Goal: Task Accomplishment & Management: Manage account settings

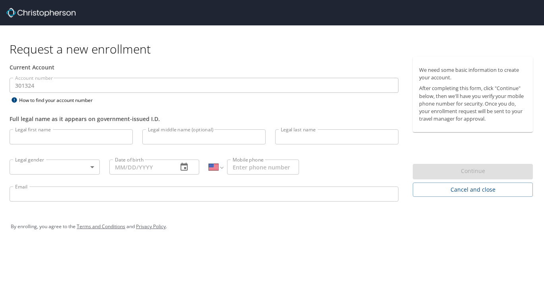
select select "US"
click at [229, 238] on div "By enrolling, you agree to the Terms and Conditions and Privacy Policy ." at bounding box center [272, 227] width 534 height 36
click at [50, 136] on input "Legal first name" at bounding box center [71, 137] width 123 height 15
type input "LUCAS"
type input "D"
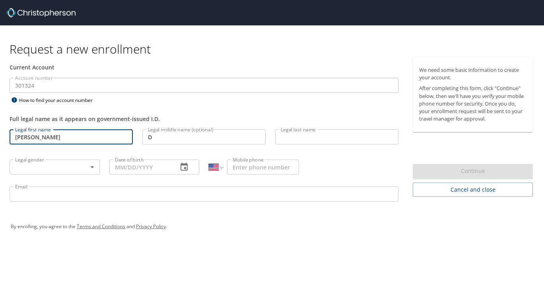
type input "PEREIRA"
type input "(561) 412-6976"
click at [29, 166] on body "Request a new enrollment Current Account Account number 301324 Account number H…" at bounding box center [272, 149] width 544 height 298
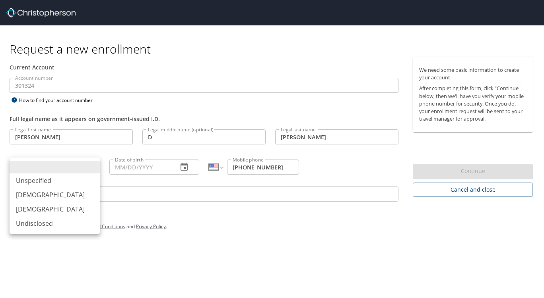
click at [31, 194] on li "[DEMOGRAPHIC_DATA]" at bounding box center [55, 195] width 90 height 14
type input "[DEMOGRAPHIC_DATA]"
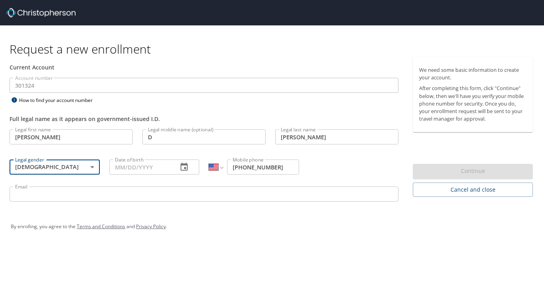
click at [149, 168] on input "Date of birth" at bounding box center [140, 167] width 62 height 15
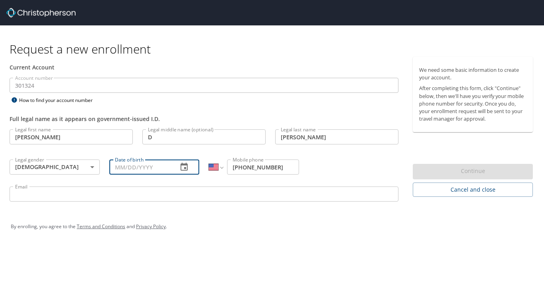
click at [179, 169] on button "button" at bounding box center [183, 167] width 19 height 19
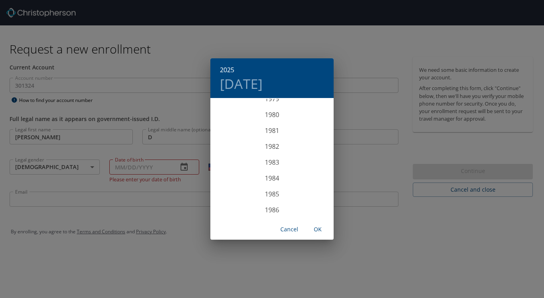
scroll to position [1359, 0]
click at [267, 193] on div "1990" at bounding box center [271, 194] width 123 height 16
click at [230, 142] on div "Apr" at bounding box center [230, 144] width 41 height 30
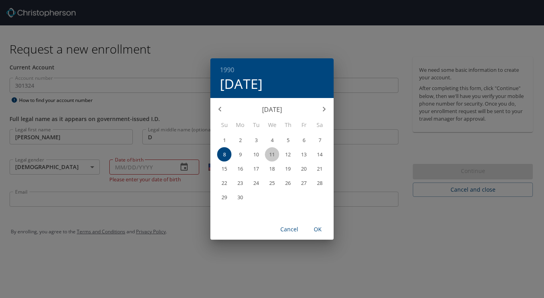
click at [270, 152] on p "11" at bounding box center [272, 154] width 6 height 5
click at [322, 231] on span "OK" at bounding box center [317, 230] width 19 height 10
type input "04/11/1990"
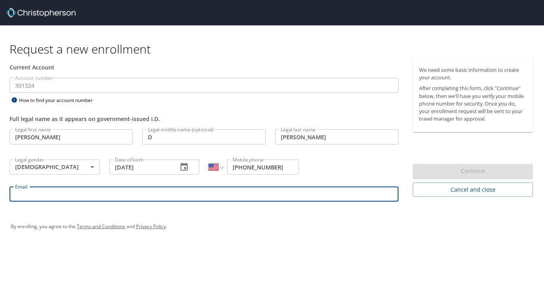
click at [149, 195] on input "Email" at bounding box center [204, 194] width 389 height 15
type input "Lucasarbor@gmail.com"
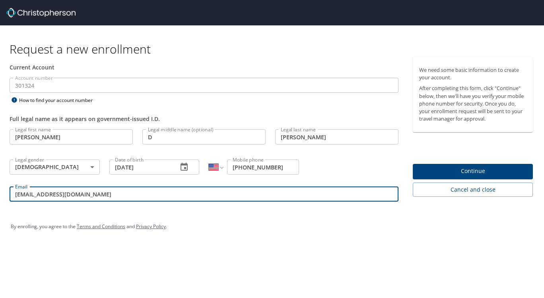
click at [487, 169] on span "Continue" at bounding box center [472, 172] width 107 height 10
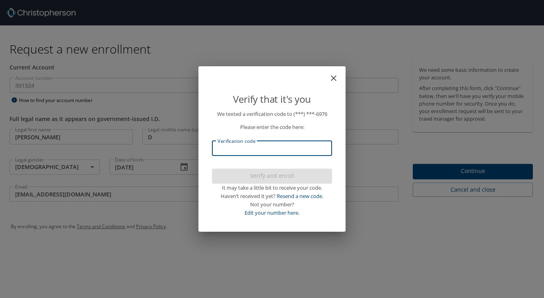
click at [246, 149] on input "Verification code" at bounding box center [272, 148] width 120 height 15
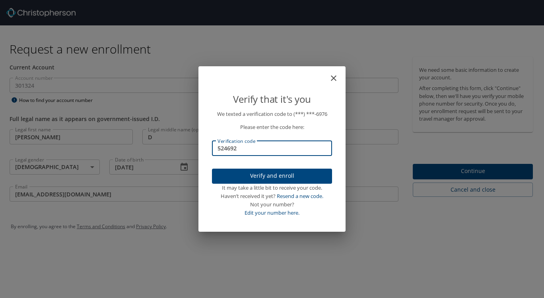
type input "524692"
click at [247, 174] on span "Verify and enroll" at bounding box center [271, 176] width 107 height 10
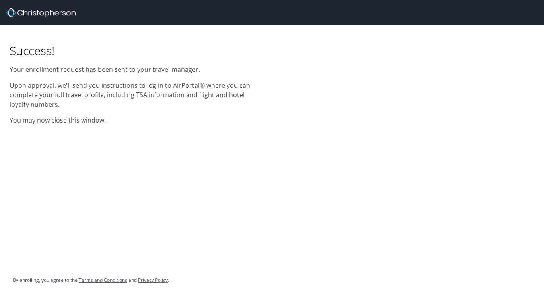
click at [185, 117] on p "You may now close this window." at bounding box center [136, 121] width 253 height 10
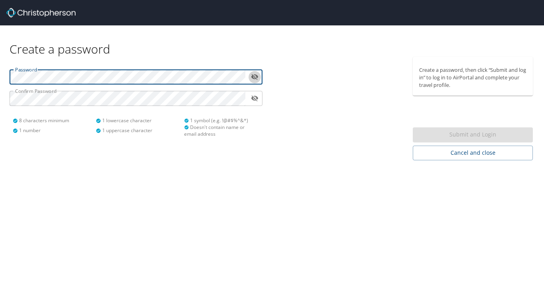
click at [256, 78] on icon "toggle password visibility" at bounding box center [254, 77] width 7 height 6
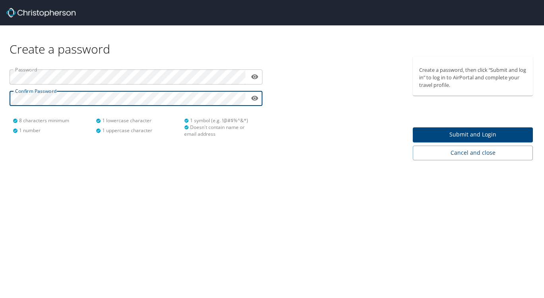
click at [478, 132] on span "Submit and Login" at bounding box center [472, 135] width 107 height 10
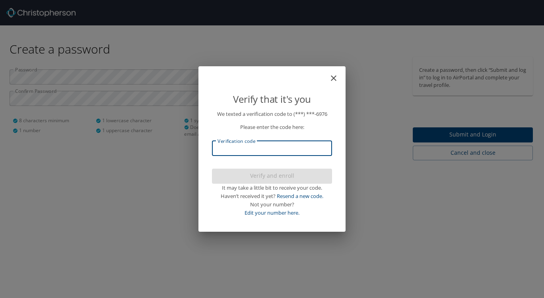
click at [256, 153] on input "Verification code" at bounding box center [272, 148] width 120 height 15
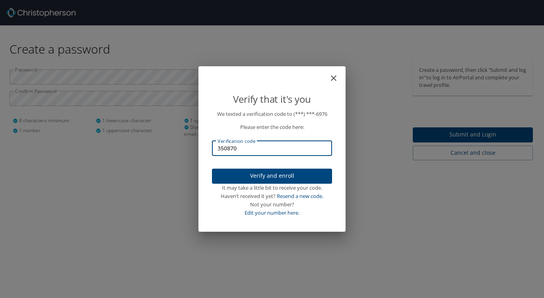
type input "350870"
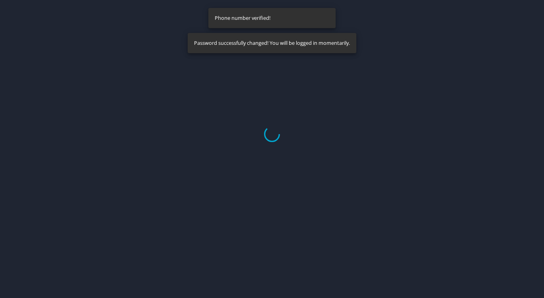
select select "US"
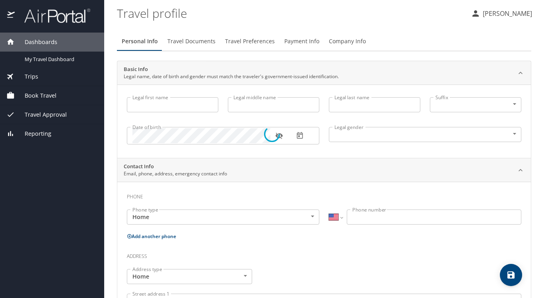
type input "[PERSON_NAME]"
type input "D"
type input "[PERSON_NAME]"
type input "[DEMOGRAPHIC_DATA]"
select select "US"
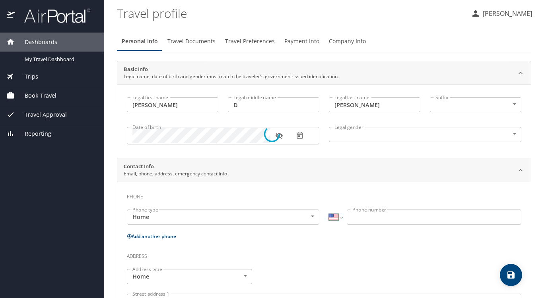
select select "US"
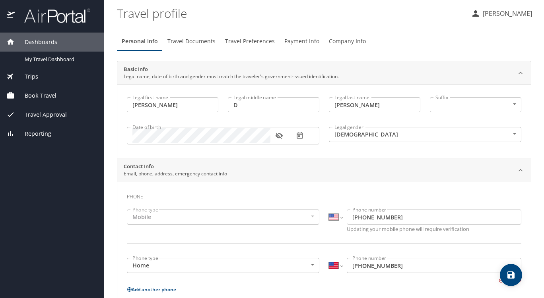
click at [259, 198] on h3 "Phone" at bounding box center [324, 195] width 394 height 14
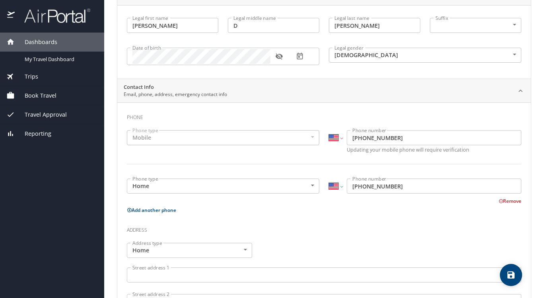
scroll to position [199, 0]
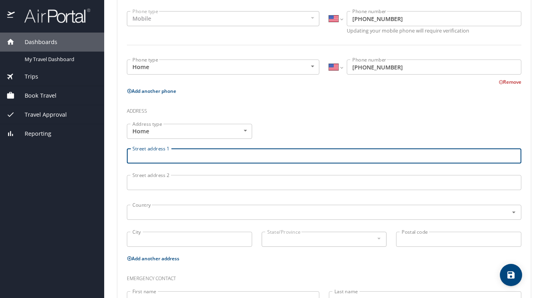
click at [155, 156] on input "Street address 1" at bounding box center [324, 156] width 394 height 15
click at [156, 215] on input "text" at bounding box center [312, 212] width 366 height 10
type input "[STREET_ADDRESS][PERSON_NAME]"
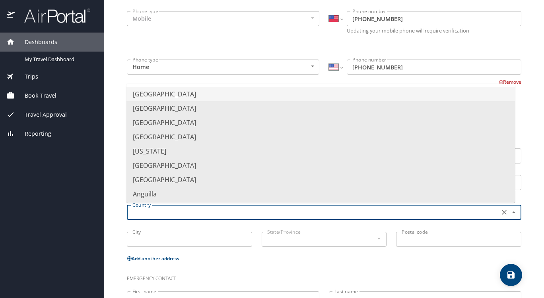
click at [198, 91] on li "[GEOGRAPHIC_DATA]" at bounding box center [320, 94] width 388 height 14
type input "[GEOGRAPHIC_DATA]"
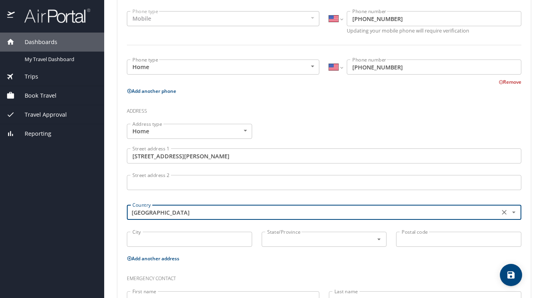
click at [182, 241] on input "City" at bounding box center [189, 239] width 125 height 15
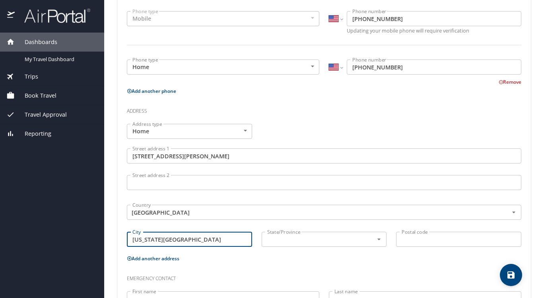
type input "[US_STATE][GEOGRAPHIC_DATA]"
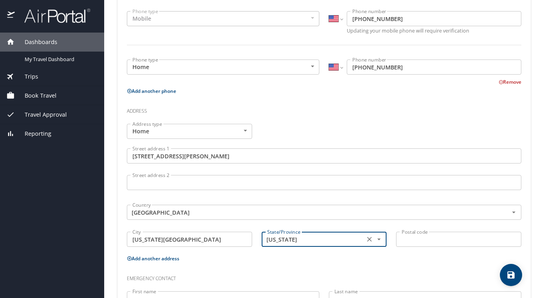
type input "[US_STATE]"
click at [470, 239] on input "Postal code" at bounding box center [458, 239] width 125 height 15
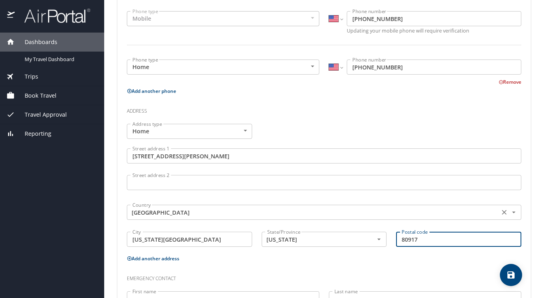
scroll to position [260, 0]
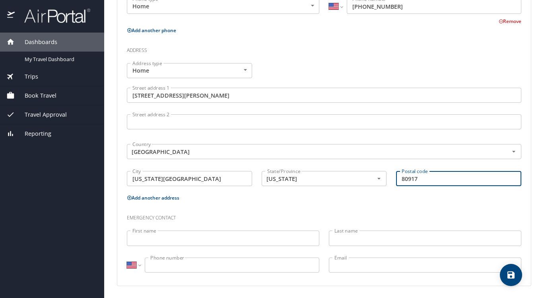
type input "80917"
click at [178, 234] on input "First name" at bounding box center [223, 238] width 192 height 15
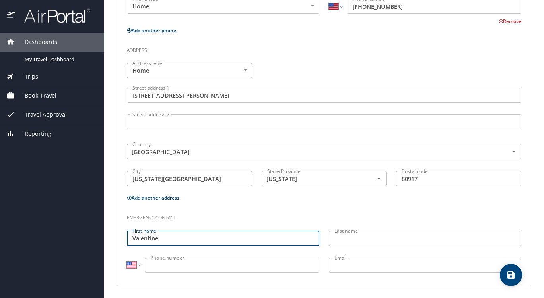
type input "Valentine"
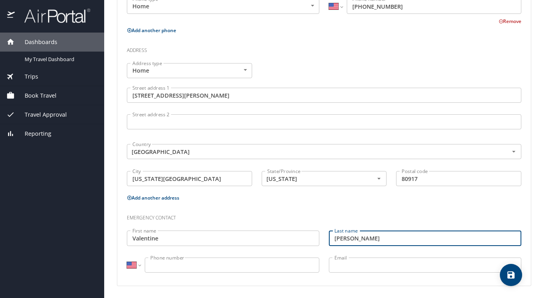
type input "[PERSON_NAME]"
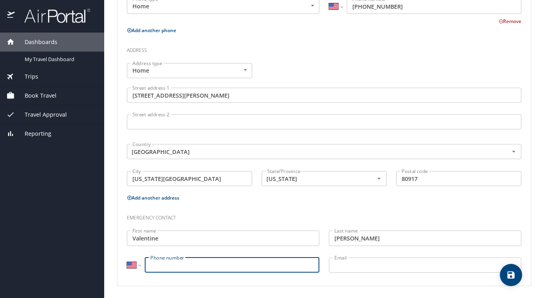
click at [186, 262] on input "Phone number" at bounding box center [232, 265] width 174 height 15
type input "[PHONE_NUMBER]"
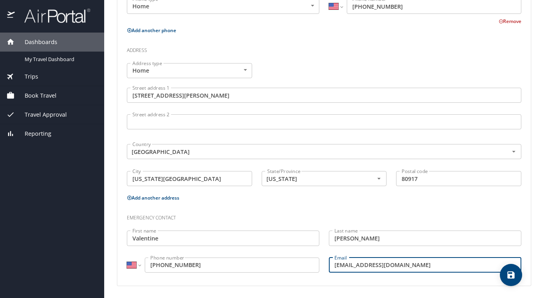
type input "[EMAIL_ADDRESS][DOMAIN_NAME]"
click at [336, 203] on div "Phone Phone type Mobile Mobile Phone type International Afghanistan Åland Islan…" at bounding box center [324, 104] width 394 height 351
click at [510, 278] on icon "save" at bounding box center [510, 275] width 7 height 7
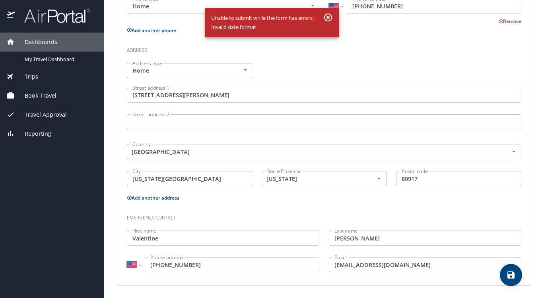
click at [306, 211] on h3 "Emergency contact" at bounding box center [324, 216] width 394 height 14
click at [308, 207] on div "Emergency contact" at bounding box center [324, 215] width 404 height 21
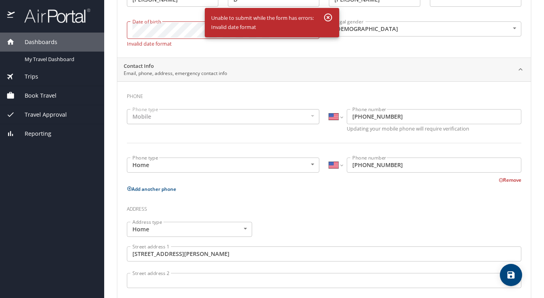
scroll to position [0, 0]
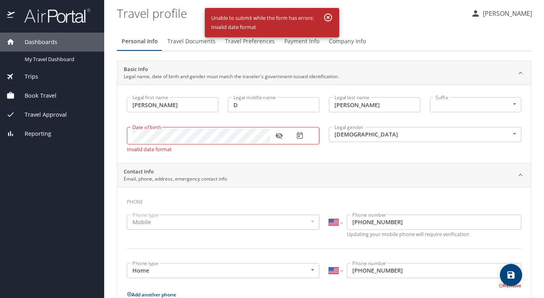
click at [281, 136] on icon "button" at bounding box center [278, 136] width 7 height 6
click at [300, 135] on icon "button" at bounding box center [300, 136] width 8 height 8
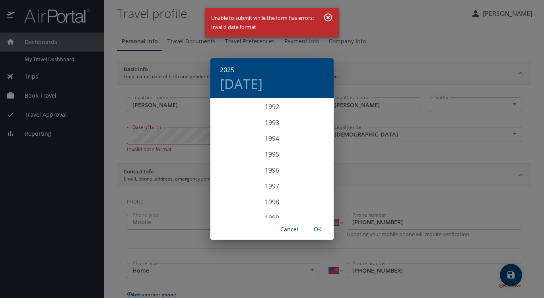
scroll to position [1439, 0]
click at [275, 110] on div "1990" at bounding box center [271, 115] width 123 height 16
click at [231, 145] on div "Apr" at bounding box center [230, 144] width 41 height 30
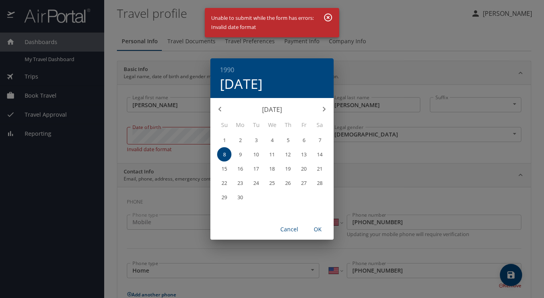
click at [272, 153] on p "11" at bounding box center [272, 154] width 6 height 5
click at [321, 233] on span "OK" at bounding box center [317, 230] width 19 height 10
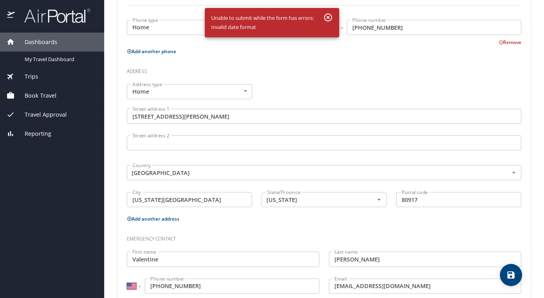
scroll to position [260, 0]
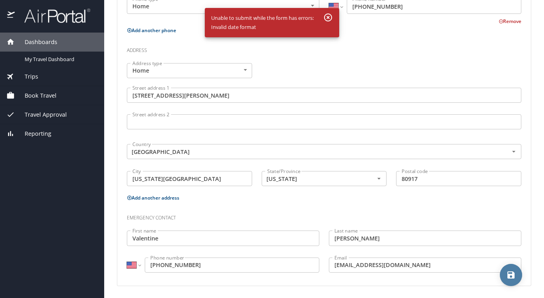
click at [516, 277] on span "save" at bounding box center [511, 276] width 22 height 10
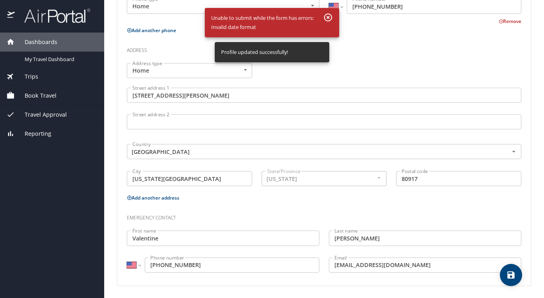
select select "US"
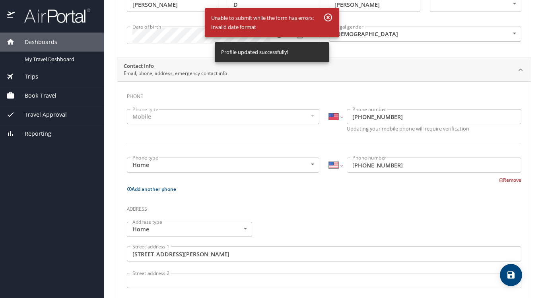
scroll to position [0, 0]
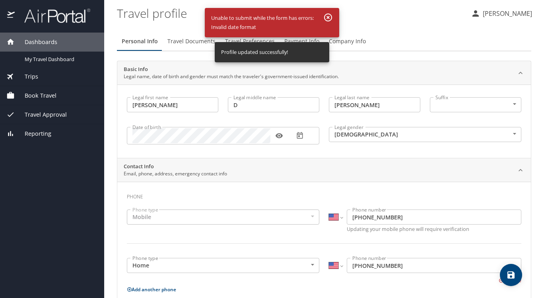
click at [192, 43] on span "Travel Documents" at bounding box center [191, 42] width 48 height 10
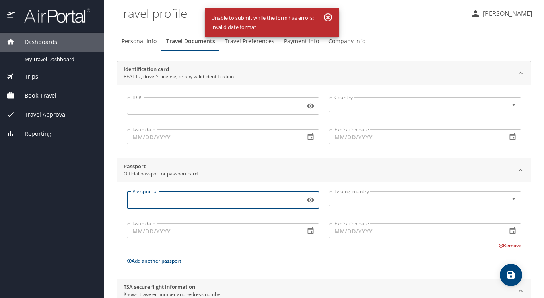
click at [154, 205] on input "Passport #" at bounding box center [214, 200] width 175 height 15
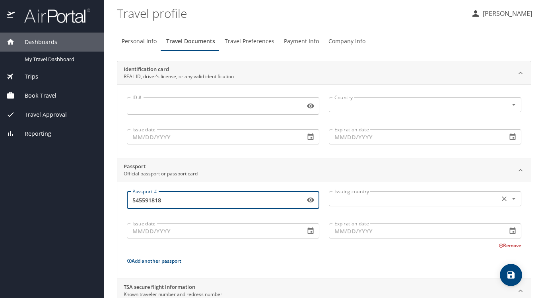
type input "545591818"
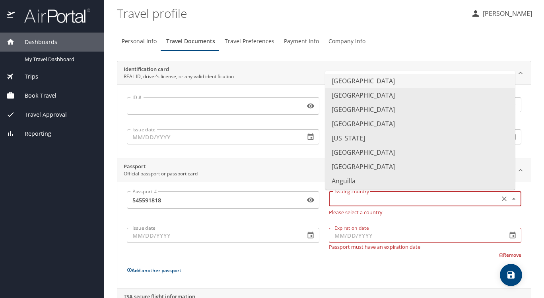
click at [374, 198] on input "text" at bounding box center [413, 199] width 164 height 10
type input "[GEOGRAPHIC_DATA]"
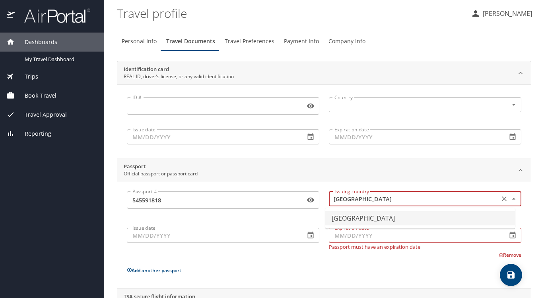
click at [385, 196] on input "[GEOGRAPHIC_DATA]" at bounding box center [413, 199] width 164 height 10
drag, startPoint x: 496, startPoint y: 201, endPoint x: 487, endPoint y: 199, distance: 9.3
click at [502, 201] on icon "Clear" at bounding box center [504, 199] width 5 height 5
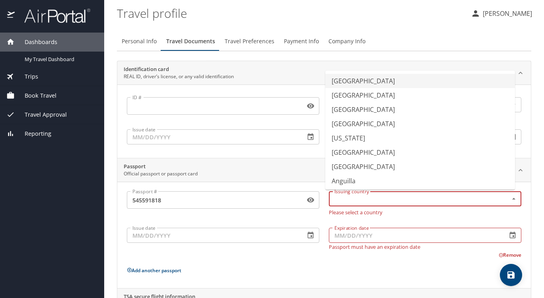
click at [359, 84] on li "[GEOGRAPHIC_DATA]" at bounding box center [420, 81] width 190 height 14
type input "[GEOGRAPHIC_DATA]"
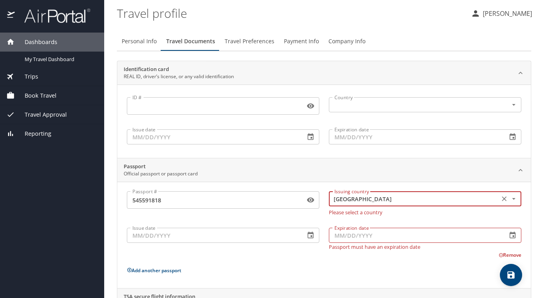
drag, startPoint x: 186, startPoint y: 229, endPoint x: 181, endPoint y: 235, distance: 7.9
click at [186, 229] on input "Issue date" at bounding box center [213, 235] width 172 height 15
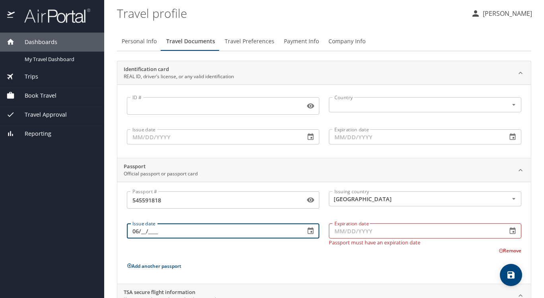
click at [310, 233] on icon "button" at bounding box center [310, 231] width 8 height 8
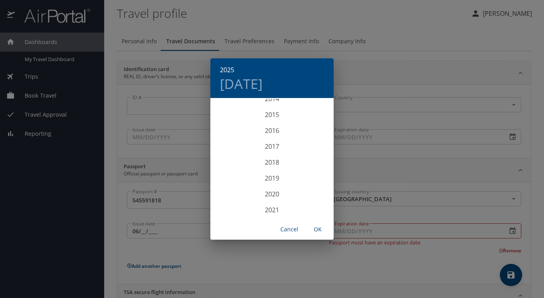
scroll to position [1757, 0]
click at [277, 207] on div "2016" at bounding box center [271, 210] width 123 height 16
click at [268, 137] on div "May" at bounding box center [271, 144] width 41 height 30
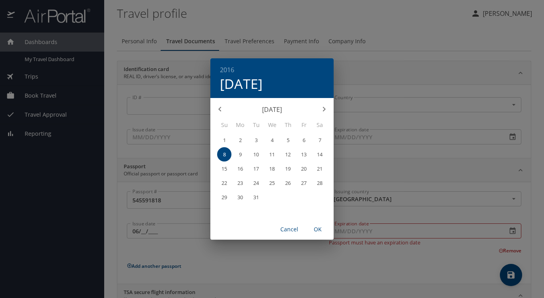
click at [301, 140] on span "6" at bounding box center [303, 140] width 14 height 5
click at [320, 231] on span "OK" at bounding box center [317, 230] width 19 height 10
type input "[DATE]"
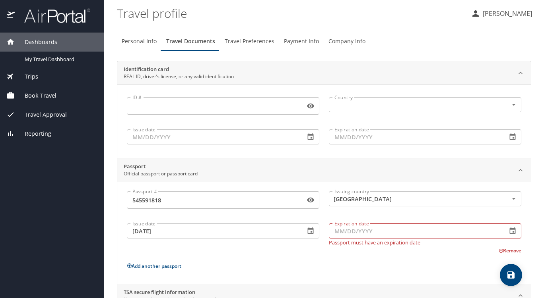
click at [510, 233] on icon "button" at bounding box center [513, 231] width 6 height 7
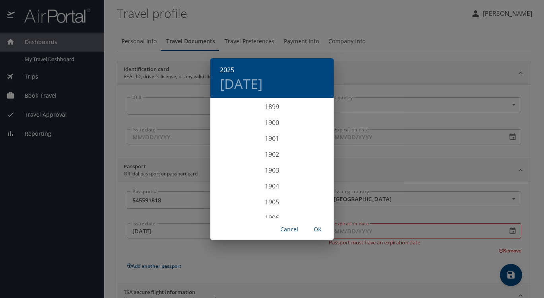
scroll to position [1955, 0]
click at [272, 180] on div "2026" at bounding box center [271, 179] width 123 height 16
click at [273, 143] on div "May" at bounding box center [271, 144] width 41 height 30
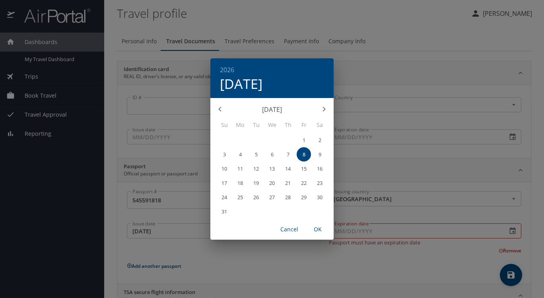
click at [258, 154] on span "5" at bounding box center [256, 154] width 14 height 5
click at [320, 229] on span "OK" at bounding box center [317, 230] width 19 height 10
type input "[DATE]"
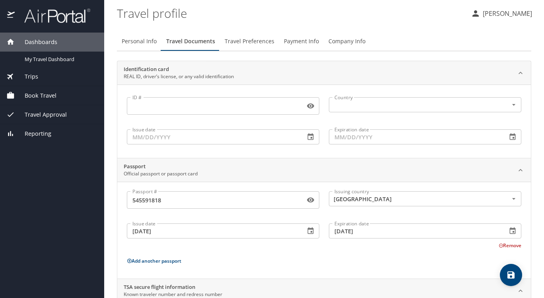
scroll to position [64, 0]
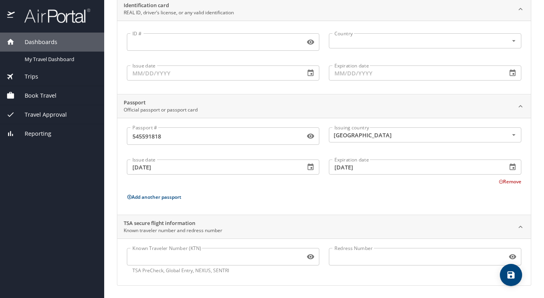
click at [269, 198] on p "Add another passport" at bounding box center [324, 197] width 394 height 10
click at [514, 274] on icon "save" at bounding box center [510, 275] width 7 height 7
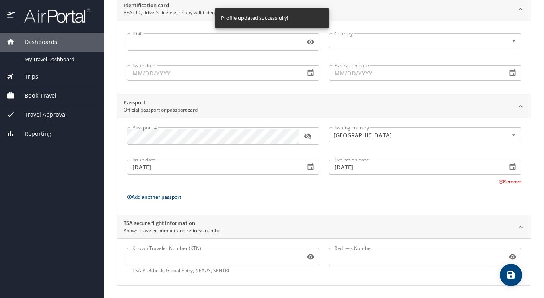
scroll to position [0, 0]
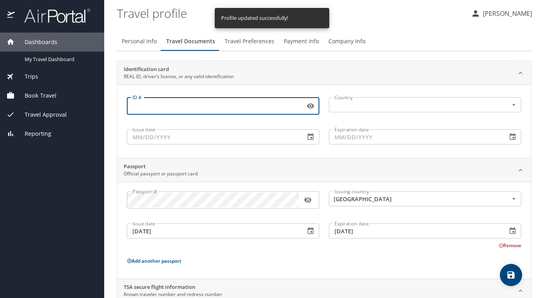
click at [168, 108] on input "ID #" at bounding box center [214, 106] width 175 height 15
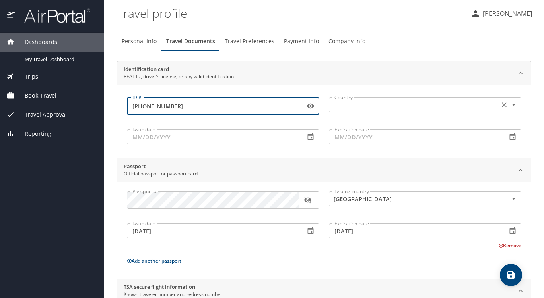
type input "16-258-0709"
click at [353, 107] on input "text" at bounding box center [413, 105] width 164 height 10
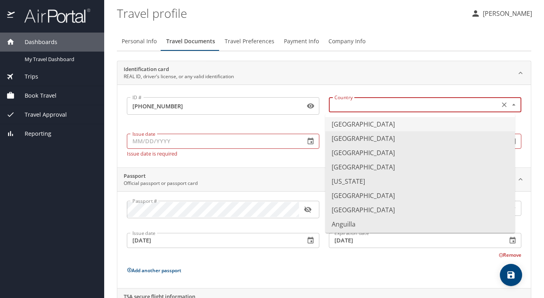
click at [350, 126] on li "[GEOGRAPHIC_DATA]" at bounding box center [420, 124] width 190 height 14
type input "[GEOGRAPHIC_DATA]"
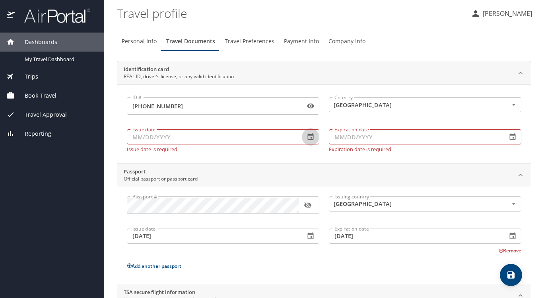
click at [308, 137] on icon "button" at bounding box center [311, 137] width 6 height 7
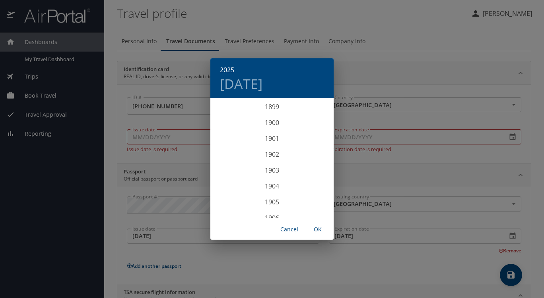
scroll to position [1955, 0]
click at [268, 159] on div "2025" at bounding box center [271, 159] width 123 height 16
click at [271, 143] on div "May" at bounding box center [271, 144] width 41 height 30
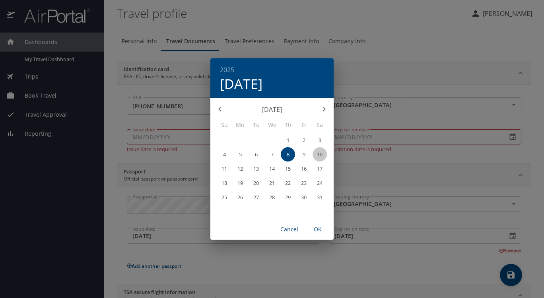
click at [319, 152] on p "10" at bounding box center [320, 154] width 6 height 5
click at [322, 229] on span "OK" at bounding box center [317, 230] width 19 height 10
type input "[DATE]"
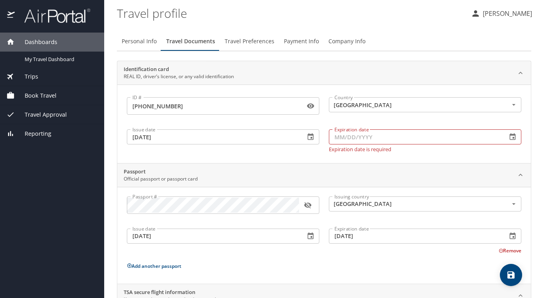
click at [508, 137] on icon "button" at bounding box center [512, 137] width 8 height 8
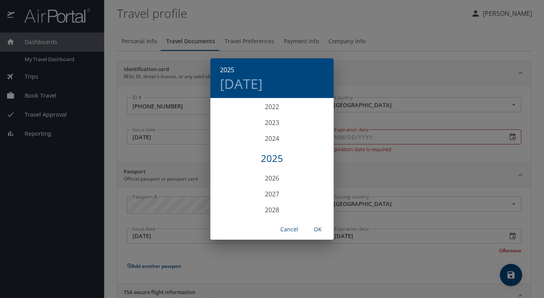
scroll to position [2035, 0]
click at [272, 163] on div "2030" at bounding box center [271, 163] width 123 height 16
click at [231, 142] on div "Apr" at bounding box center [230, 144] width 41 height 30
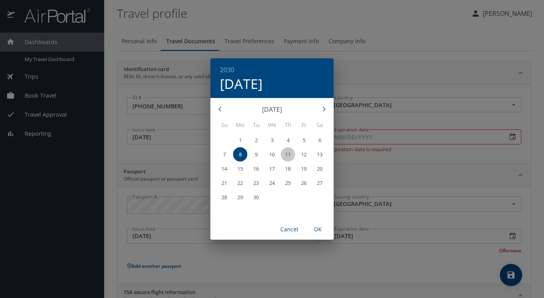
click at [287, 152] on p "11" at bounding box center [288, 154] width 6 height 5
click at [318, 232] on span "OK" at bounding box center [317, 230] width 19 height 10
type input "[DATE]"
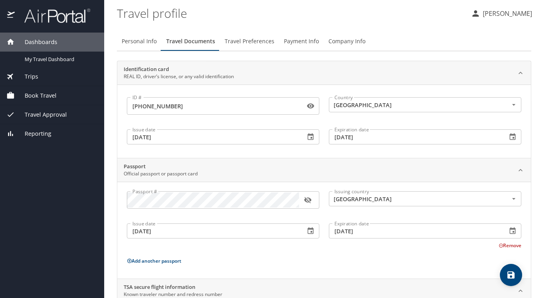
click at [512, 274] on icon "save" at bounding box center [510, 275] width 7 height 7
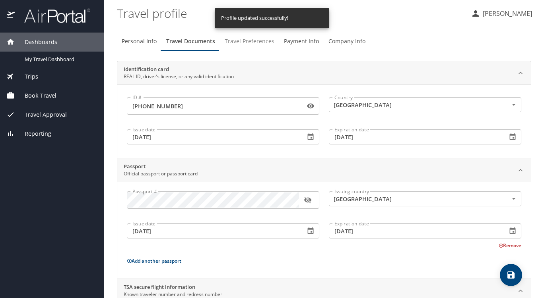
click at [250, 41] on span "Travel Preferences" at bounding box center [250, 42] width 50 height 10
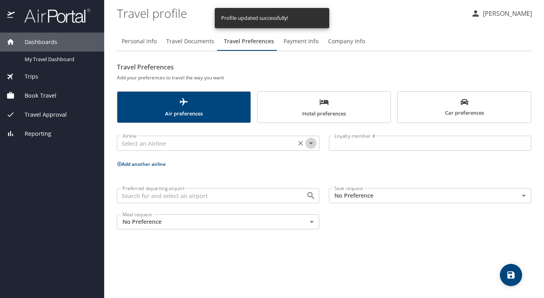
click at [307, 146] on icon "Open" at bounding box center [311, 144] width 10 height 10
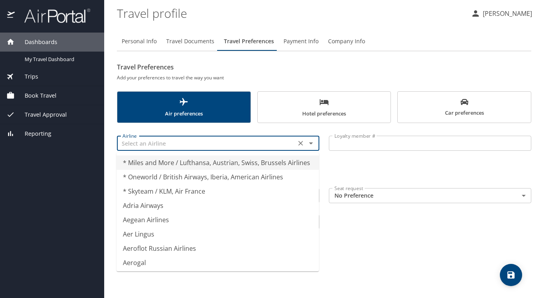
type input "* Miles and More / Lufthansa, Austrian, Swiss, Brussels Airlines"
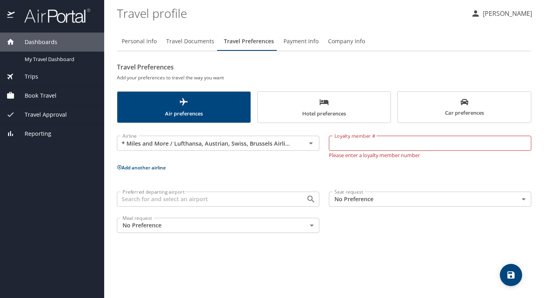
click at [408, 29] on div "Personal Info Travel Documents Travel Preferences Payment Info Company Info Tra…" at bounding box center [324, 161] width 414 height 273
click at [313, 143] on icon "Open" at bounding box center [311, 144] width 10 height 10
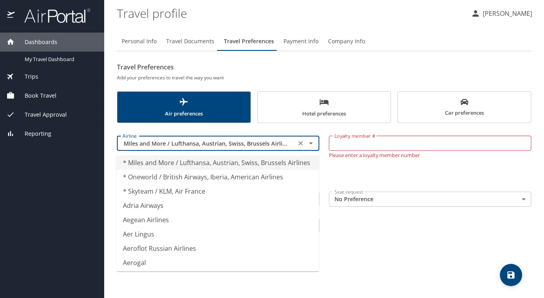
scroll to position [0, 0]
click at [330, 66] on h2 "Travel Preferences" at bounding box center [324, 67] width 414 height 13
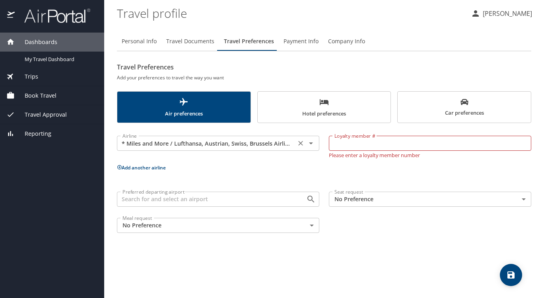
click at [302, 142] on icon "Clear" at bounding box center [300, 144] width 8 height 8
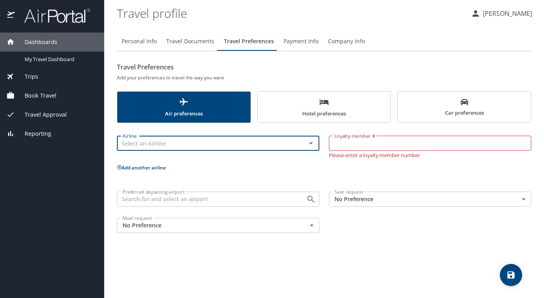
click at [282, 140] on input "text" at bounding box center [206, 143] width 174 height 10
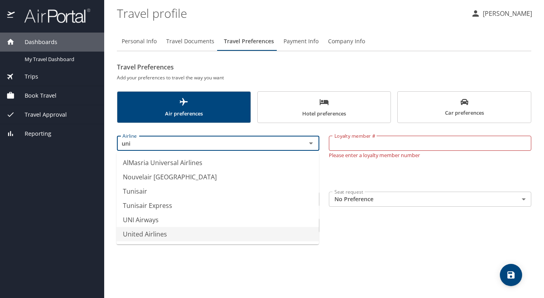
click at [149, 235] on li "United Airlines" at bounding box center [217, 234] width 202 height 14
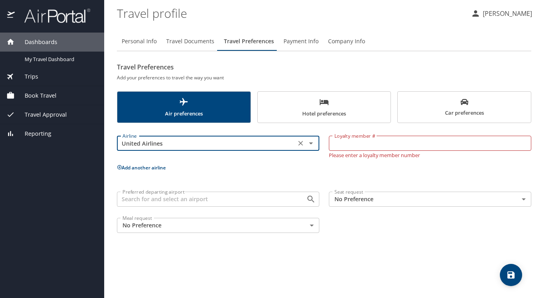
type input "United Airlines"
click at [360, 143] on input "Loyalty member #" at bounding box center [430, 143] width 202 height 15
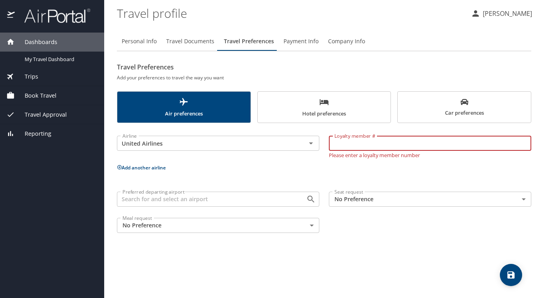
click at [380, 144] on input "Loyalty member #" at bounding box center [430, 143] width 202 height 15
click at [345, 142] on input "aee72068" at bounding box center [430, 143] width 202 height 15
type input "AEE72068"
click at [298, 170] on div "Airline United Airlines Airline Loyalty member # AEE72068 Loyalty member # Plea…" at bounding box center [324, 183] width 414 height 110
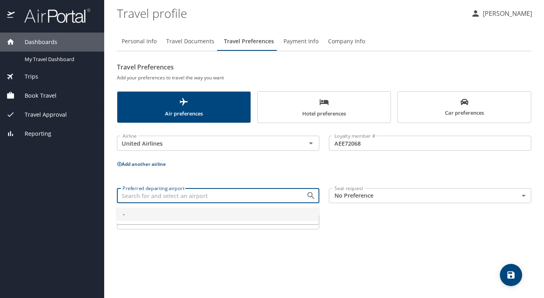
click at [274, 196] on input "Preferred departing airport" at bounding box center [206, 196] width 174 height 10
type input "-"
click at [423, 252] on div "Personal Info Travel Documents Travel Preferences Payment Info Company Info Tra…" at bounding box center [324, 161] width 414 height 273
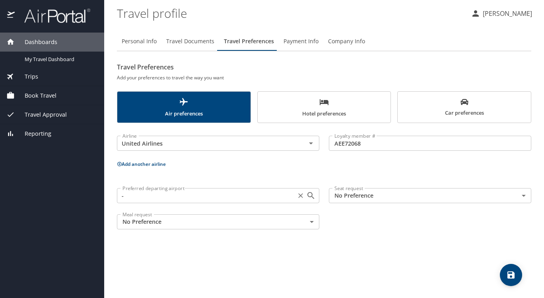
click at [298, 196] on icon "Clear" at bounding box center [300, 196] width 8 height 8
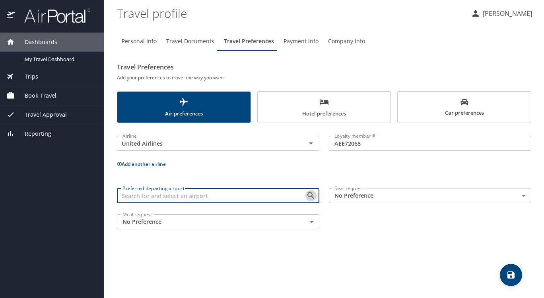
click at [312, 195] on icon "Open" at bounding box center [311, 196] width 10 height 10
click at [125, 213] on span "-" at bounding box center [218, 214] width 190 height 9
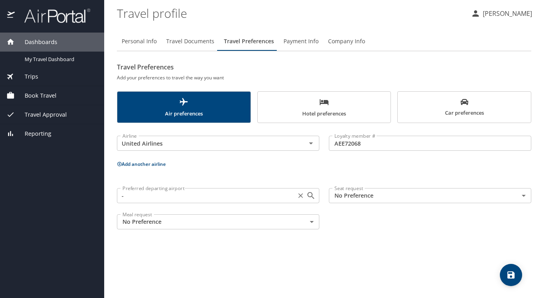
click at [147, 196] on input "-" at bounding box center [206, 196] width 174 height 10
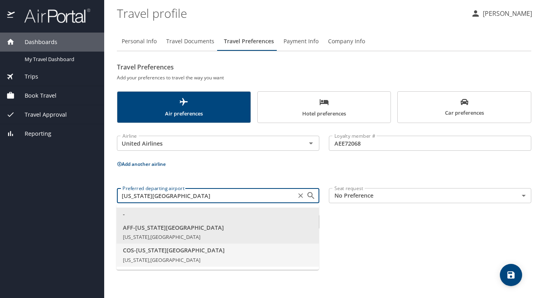
click at [186, 256] on li "COS - Colorado Springs Colorado, United States of America" at bounding box center [217, 255] width 202 height 23
type input "COS - [US_STATE][GEOGRAPHIC_DATA]"
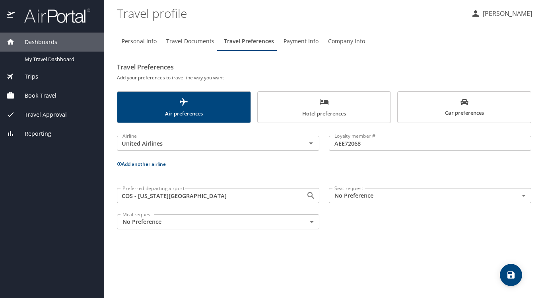
click at [425, 244] on div "Personal Info Travel Documents Travel Preferences Payment Info Company Info Tra…" at bounding box center [324, 161] width 414 height 273
click at [392, 196] on body "Dashboards My Travel Dashboard Trips Current / Future Trips Past Trips Trips Mi…" at bounding box center [272, 149] width 544 height 298
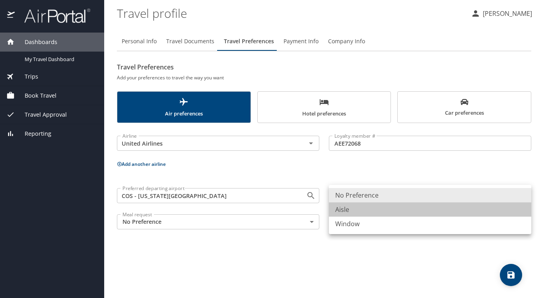
click at [362, 209] on li "Aisle" at bounding box center [430, 210] width 202 height 14
type input "Aisle"
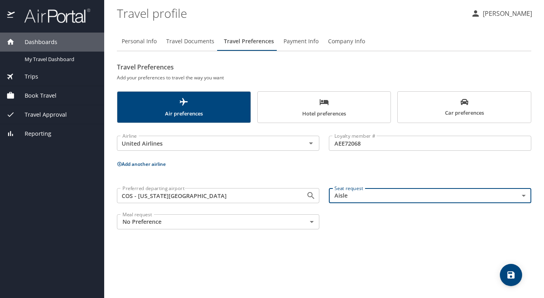
click at [310, 222] on body "Dashboards My Travel Dashboard Trips Current / Future Trips Past Trips Trips Mi…" at bounding box center [272, 149] width 544 height 298
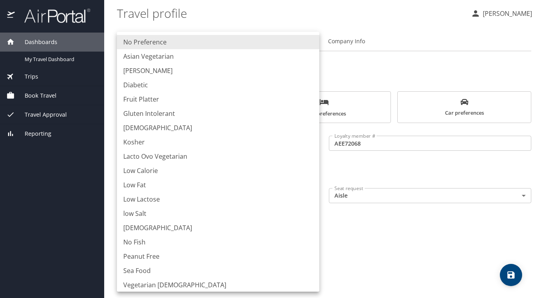
click at [409, 239] on div at bounding box center [272, 149] width 544 height 298
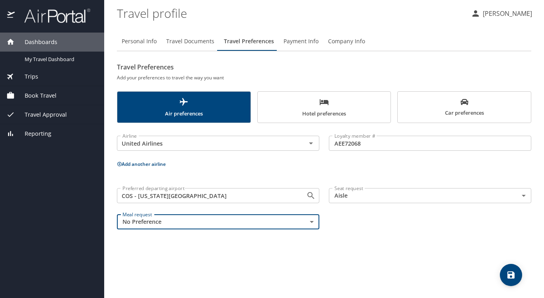
click at [510, 273] on icon "save" at bounding box center [511, 276] width 10 height 10
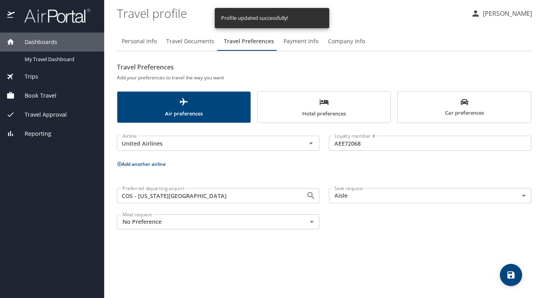
click at [408, 106] on span "Car preferences" at bounding box center [464, 107] width 124 height 19
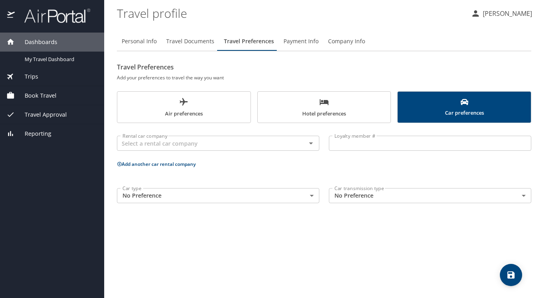
click at [312, 198] on body "Dashboards My Travel Dashboard Trips Current / Future Trips Past Trips Trips Mi…" at bounding box center [272, 149] width 544 height 298
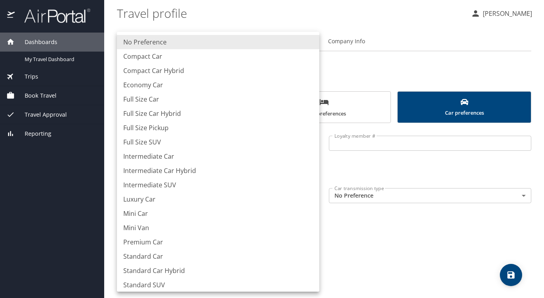
drag, startPoint x: 401, startPoint y: 248, endPoint x: 387, endPoint y: 242, distance: 15.9
click at [401, 248] on div at bounding box center [272, 149] width 544 height 298
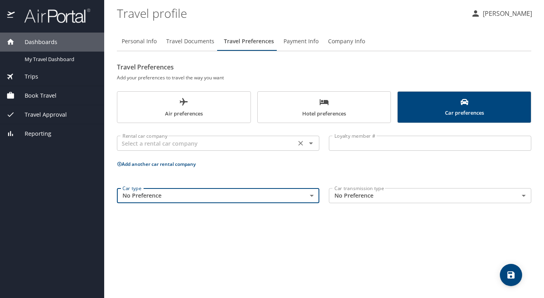
click at [196, 141] on input "text" at bounding box center [206, 143] width 174 height 10
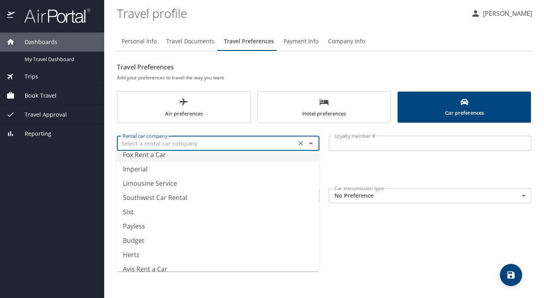
scroll to position [130, 0]
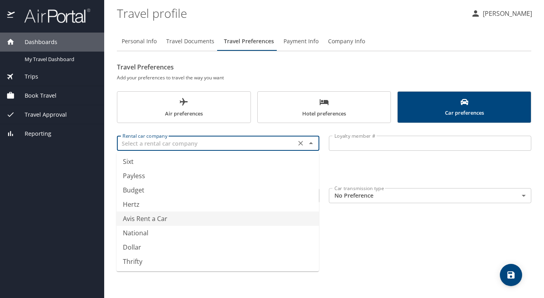
click at [153, 222] on li "Avis Rent a Car" at bounding box center [217, 219] width 202 height 14
type input "Avis Rent a Car"
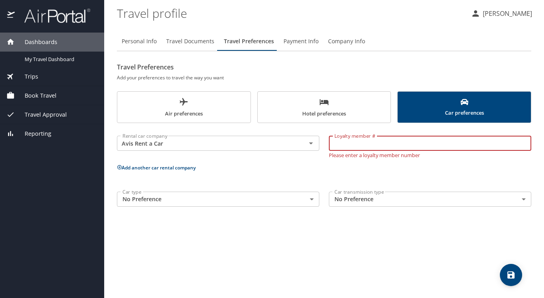
click at [395, 145] on input "Loyalty member #" at bounding box center [430, 143] width 202 height 15
type input "U5140L"
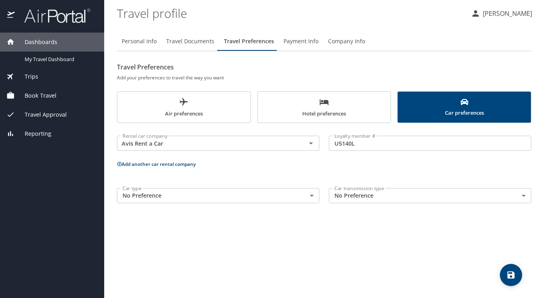
click at [358, 231] on div "Personal Info Travel Documents Travel Preferences Payment Info Company Info Tra…" at bounding box center [324, 161] width 414 height 273
click at [519, 277] on span "save" at bounding box center [511, 276] width 22 height 10
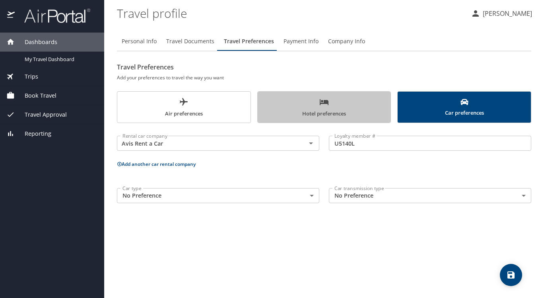
click at [356, 102] on span "Hotel preferences" at bounding box center [324, 107] width 124 height 21
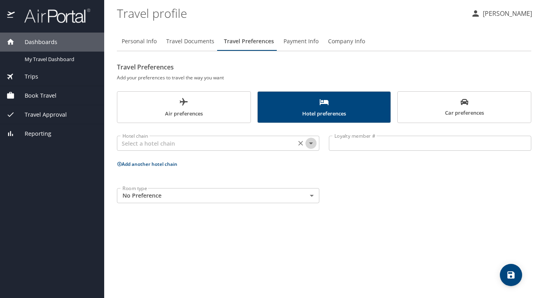
click at [313, 145] on icon "Open" at bounding box center [311, 144] width 10 height 10
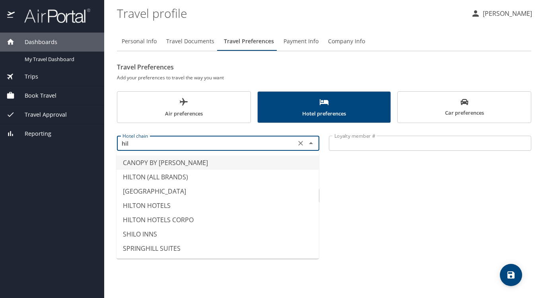
scroll to position [0, 0]
click at [179, 178] on li "HILTON (ALL BRANDS)" at bounding box center [217, 177] width 202 height 14
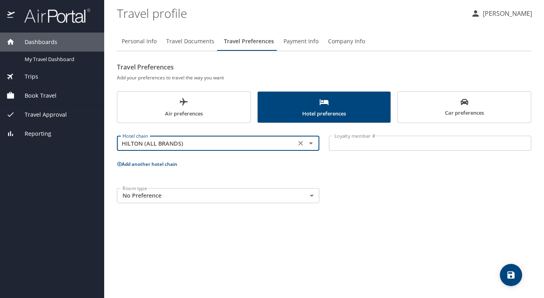
type input "HILTON (ALL BRANDS)"
click at [386, 144] on input "Loyalty member #" at bounding box center [430, 143] width 202 height 15
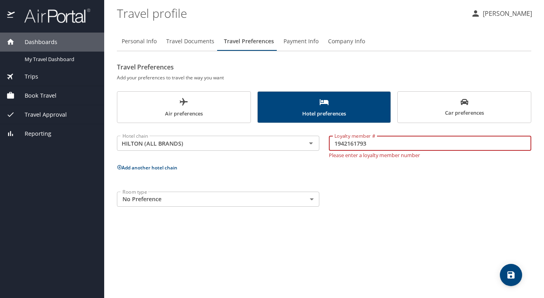
type input "1942161793"
click at [309, 200] on body "Dashboards My Travel Dashboard Trips Current / Future Trips Past Trips Trips Mi…" at bounding box center [272, 149] width 544 height 298
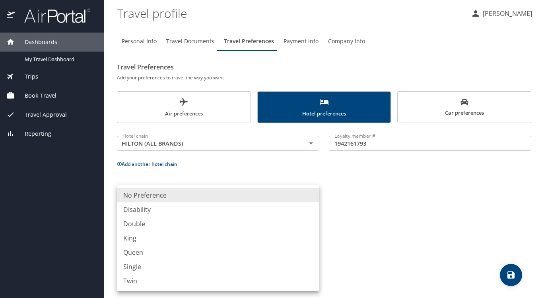
click at [140, 192] on li "No Preference" at bounding box center [218, 195] width 202 height 14
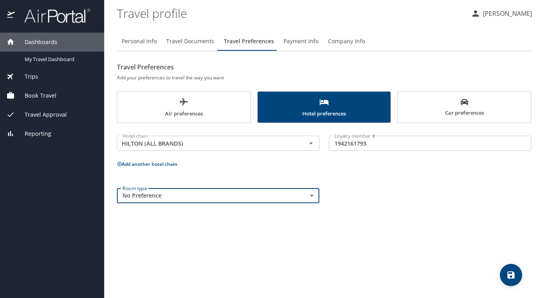
click at [412, 233] on div "Personal Info Travel Documents Travel Preferences Payment Info Company Info Tra…" at bounding box center [324, 161] width 414 height 273
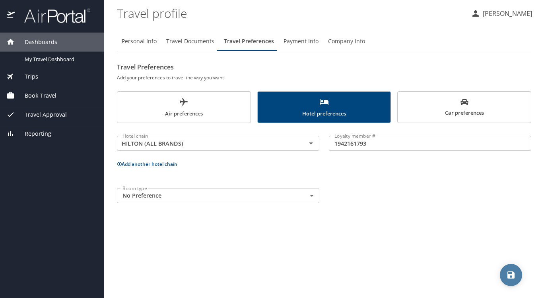
click at [506, 275] on icon "save" at bounding box center [511, 276] width 10 height 10
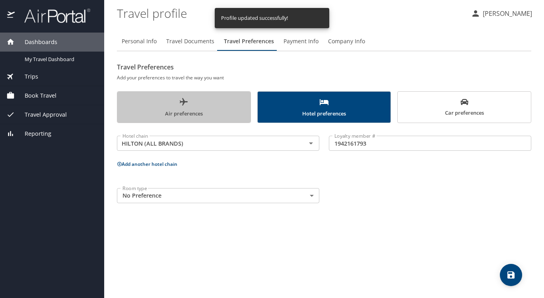
click at [213, 99] on span "Air preferences" at bounding box center [184, 107] width 124 height 21
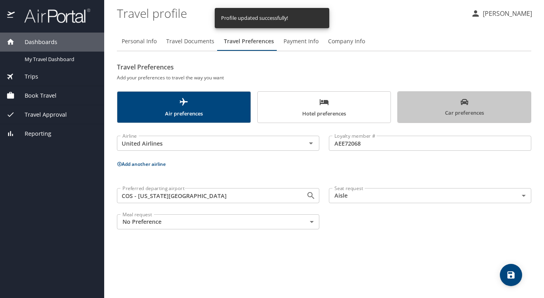
click at [427, 107] on span "Car preferences" at bounding box center [464, 107] width 124 height 19
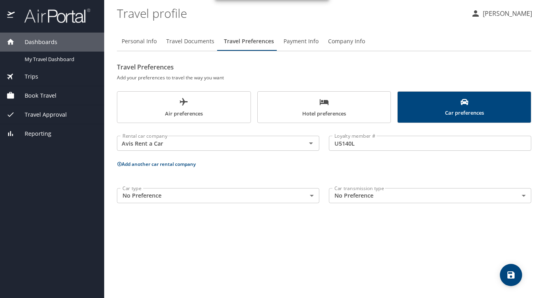
click at [287, 106] on span "Hotel preferences" at bounding box center [324, 107] width 124 height 21
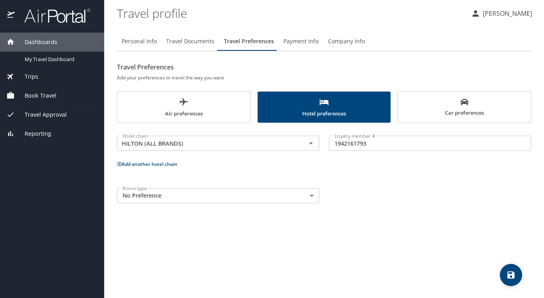
click at [234, 104] on span "Air preferences" at bounding box center [184, 107] width 124 height 21
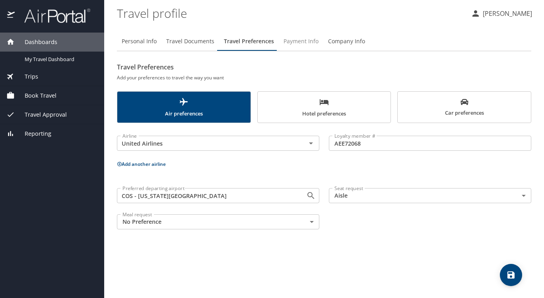
click at [296, 38] on span "Payment Info" at bounding box center [300, 42] width 35 height 10
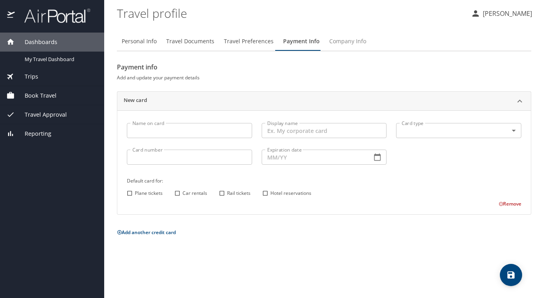
click at [345, 38] on span "Company Info" at bounding box center [347, 42] width 37 height 10
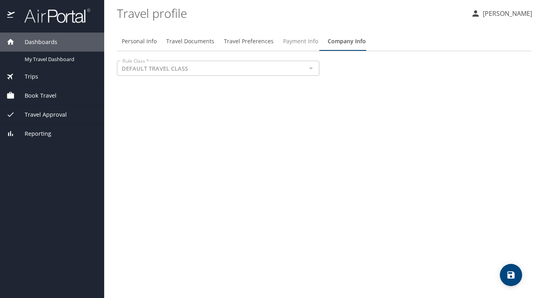
click at [301, 41] on span "Payment Info" at bounding box center [300, 42] width 35 height 10
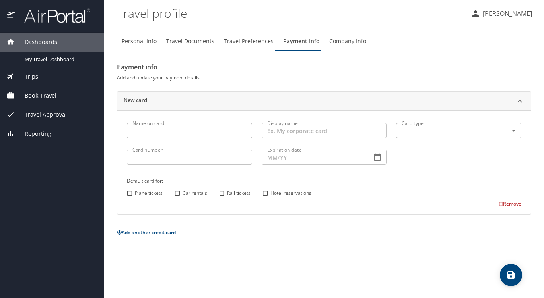
click at [278, 77] on h6 "Add and update your payment details" at bounding box center [324, 78] width 414 height 8
click at [141, 43] on span "Personal Info" at bounding box center [139, 42] width 35 height 10
select select "US"
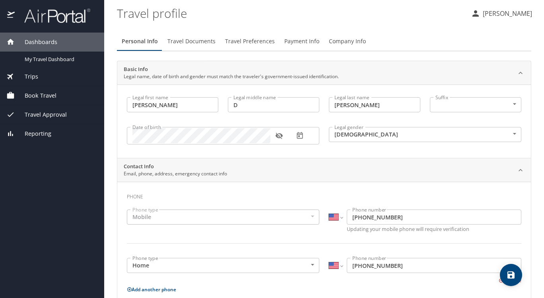
drag, startPoint x: 186, startPoint y: 42, endPoint x: 203, endPoint y: 41, distance: 17.2
click at [186, 42] on span "Travel Documents" at bounding box center [191, 42] width 48 height 10
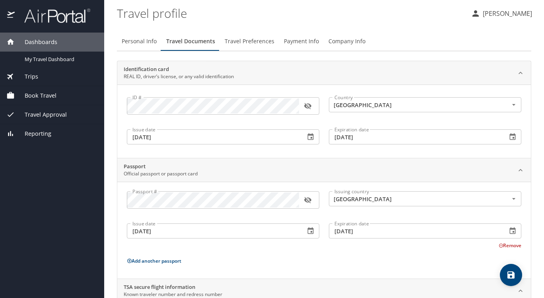
drag, startPoint x: 232, startPoint y: 40, endPoint x: 244, endPoint y: 40, distance: 12.3
click at [233, 40] on span "Travel Preferences" at bounding box center [250, 42] width 50 height 10
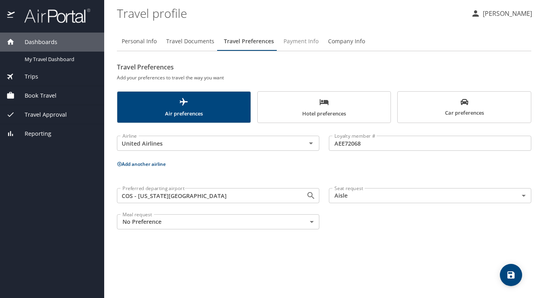
click at [294, 40] on span "Payment Info" at bounding box center [300, 42] width 35 height 10
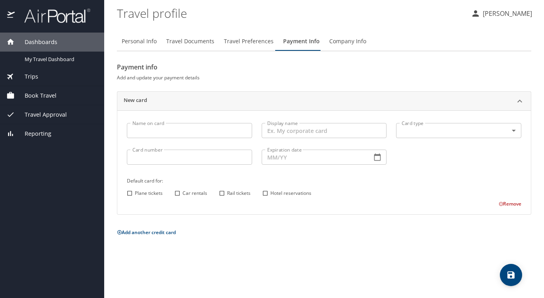
click at [256, 83] on div "Payment info Add and update your payment details New card Name on card Name on …" at bounding box center [324, 149] width 414 height 177
click at [334, 40] on span "Company Info" at bounding box center [347, 42] width 37 height 10
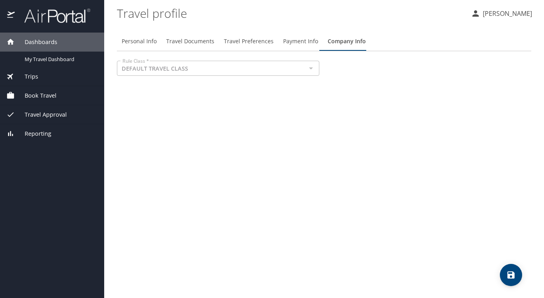
click at [29, 78] on span "Trips" at bounding box center [26, 76] width 23 height 9
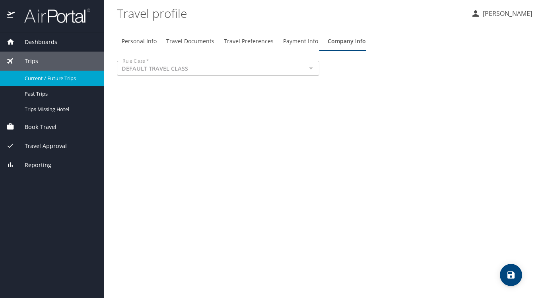
click at [47, 78] on span "Current / Future Trips" at bounding box center [60, 79] width 70 height 8
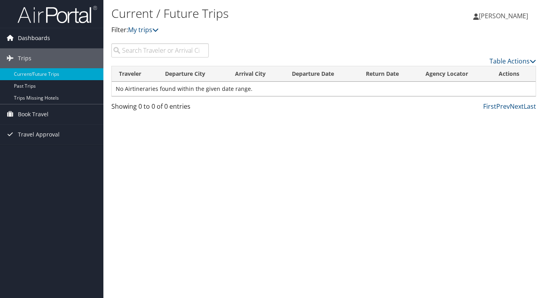
click at [35, 36] on span "Dashboards" at bounding box center [34, 38] width 32 height 20
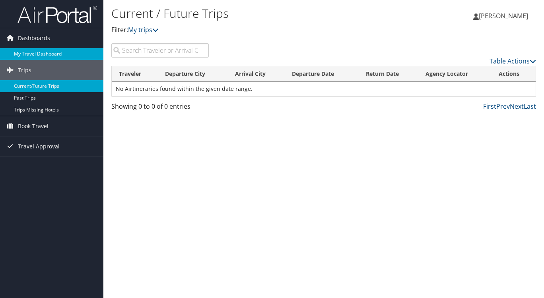
click at [33, 52] on link "My Travel Dashboard" at bounding box center [51, 54] width 103 height 12
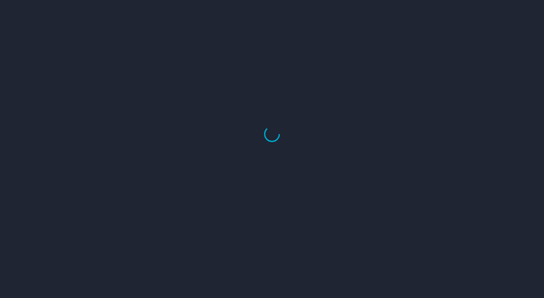
select select "US"
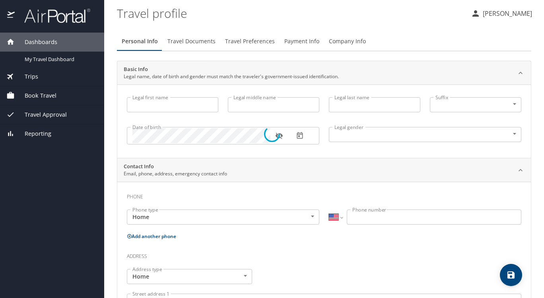
type input "[PERSON_NAME]"
type input "D"
type input "[PERSON_NAME]"
type input "[DEMOGRAPHIC_DATA]"
type input "Valentine"
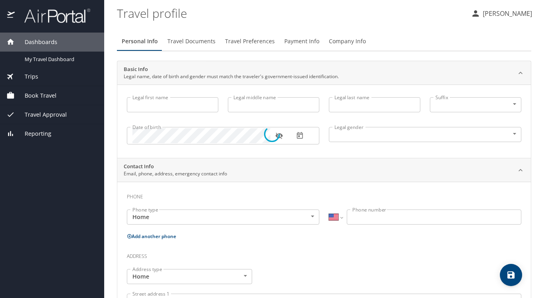
type input "[PERSON_NAME]"
type input "[PHONE_NUMBER]"
type input "[EMAIL_ADDRESS][DOMAIN_NAME]"
select select "US"
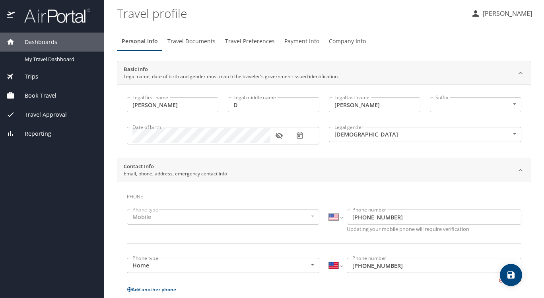
click at [294, 43] on span "Payment Info" at bounding box center [301, 42] width 35 height 10
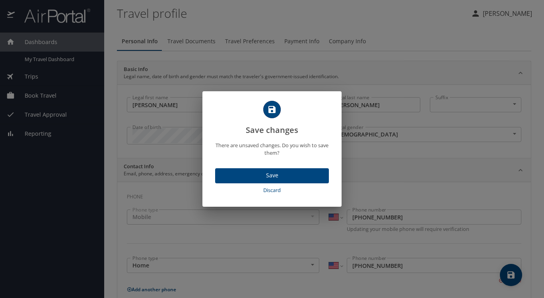
click at [273, 175] on span "Save" at bounding box center [271, 176] width 101 height 10
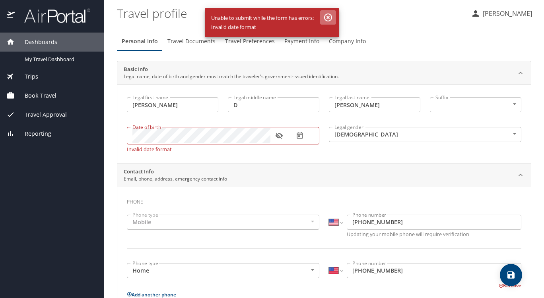
click at [331, 17] on icon "button" at bounding box center [328, 18] width 10 height 10
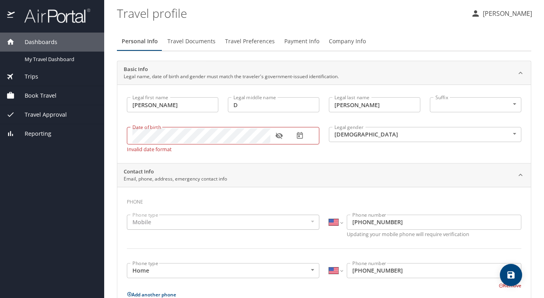
click at [442, 42] on div "Personal Info Travel Documents Travel Preferences Payment Info Company Info" at bounding box center [324, 41] width 414 height 19
click at [303, 39] on span "Payment Info" at bounding box center [301, 42] width 35 height 10
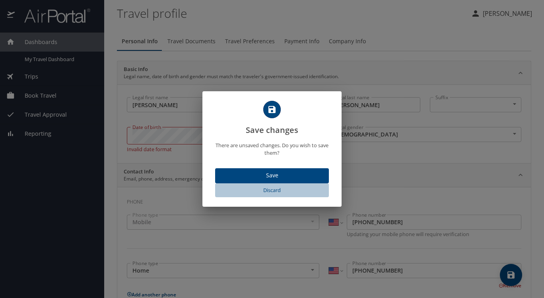
click at [260, 191] on span "Discard" at bounding box center [271, 190] width 107 height 9
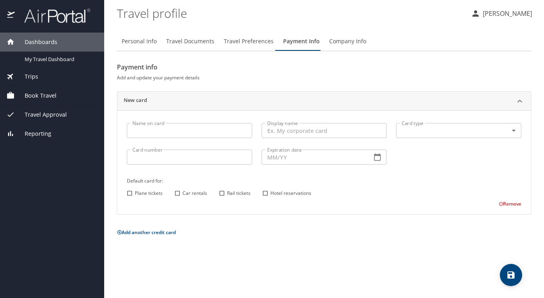
click at [144, 41] on span "Personal Info" at bounding box center [139, 42] width 35 height 10
select select "US"
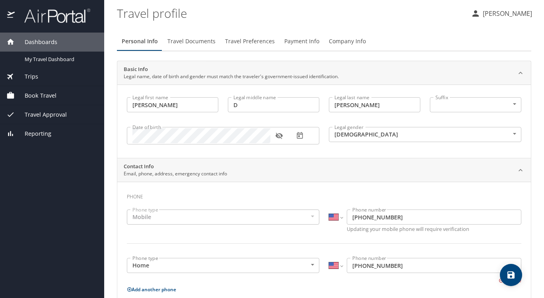
click at [284, 137] on button "button" at bounding box center [278, 135] width 17 height 17
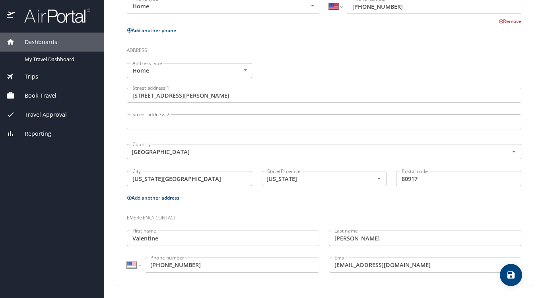
scroll to position [61, 0]
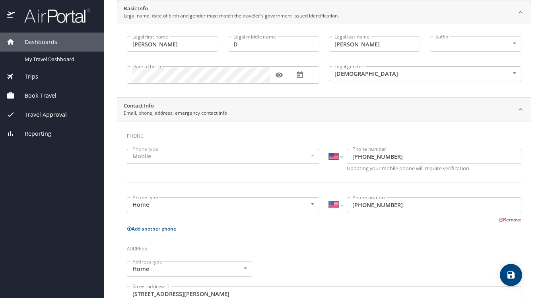
click at [300, 74] on icon "button" at bounding box center [299, 75] width 6 height 7
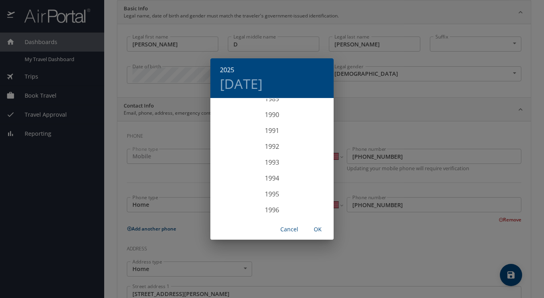
scroll to position [1399, 0]
click at [272, 153] on div "1990" at bounding box center [271, 155] width 123 height 16
click at [234, 145] on div "Apr" at bounding box center [230, 144] width 41 height 30
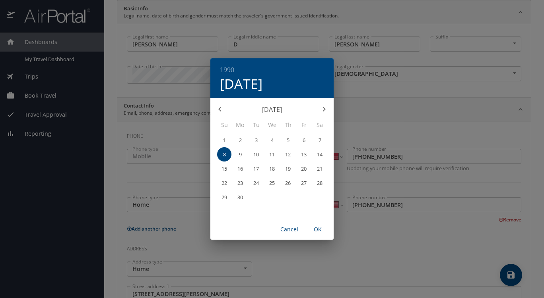
click at [272, 152] on p "11" at bounding box center [272, 154] width 6 height 5
click at [320, 228] on span "OK" at bounding box center [317, 230] width 19 height 10
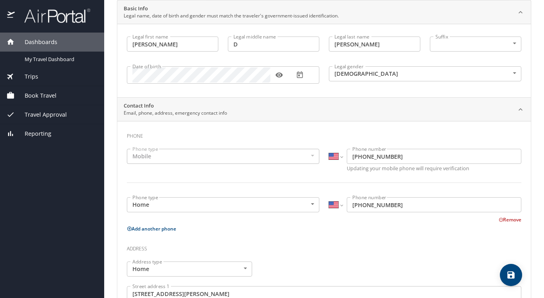
scroll to position [220, 0]
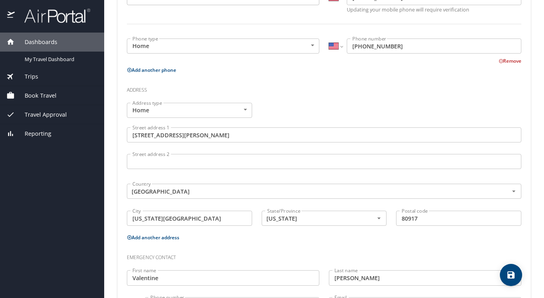
click at [516, 276] on span "save" at bounding box center [511, 276] width 22 height 10
select select "US"
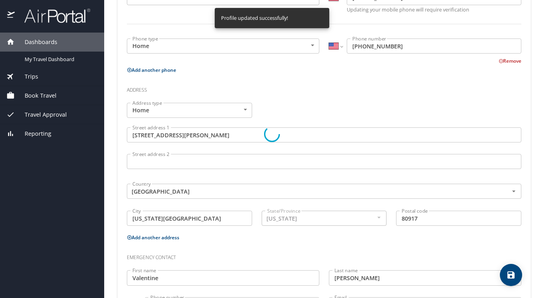
scroll to position [260, 0]
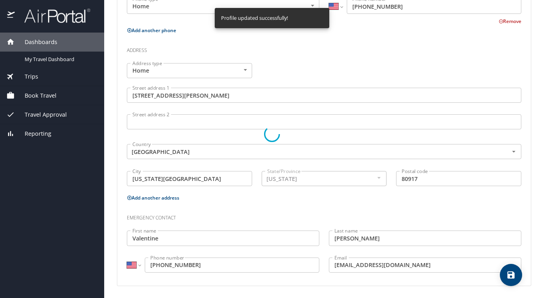
select select "US"
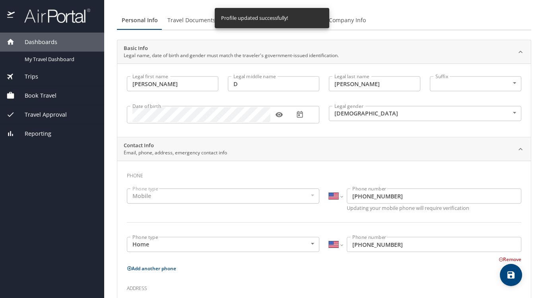
scroll to position [0, 0]
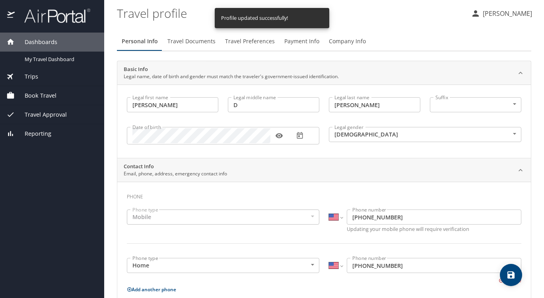
click at [184, 41] on span "Travel Documents" at bounding box center [191, 42] width 48 height 10
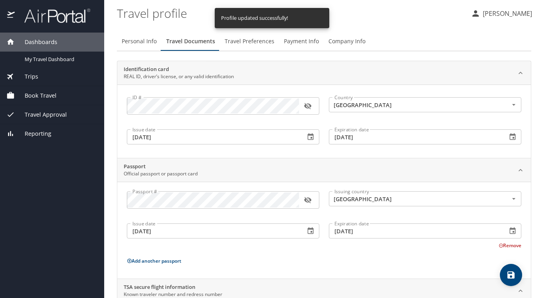
click at [256, 39] on span "Travel Preferences" at bounding box center [250, 42] width 50 height 10
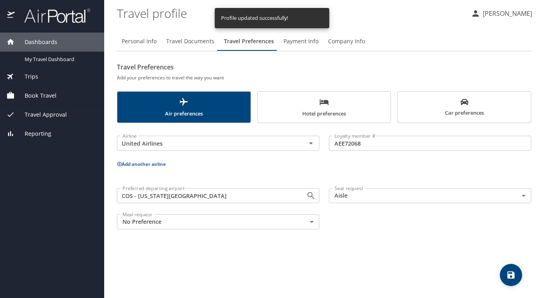
click at [299, 39] on span "Payment Info" at bounding box center [300, 42] width 35 height 10
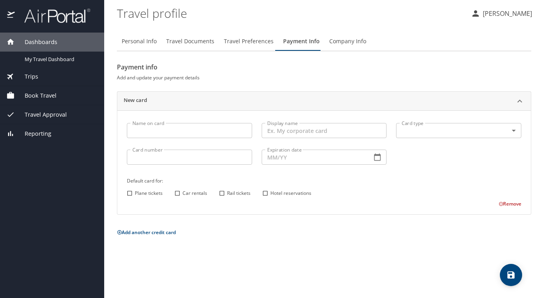
drag, startPoint x: 393, startPoint y: 243, endPoint x: 395, endPoint y: 235, distance: 8.3
click at [394, 240] on div "Personal Info Travel Documents Travel Preferences Payment Info Company Info Pay…" at bounding box center [324, 161] width 414 height 273
